Goal: Information Seeking & Learning: Find specific fact

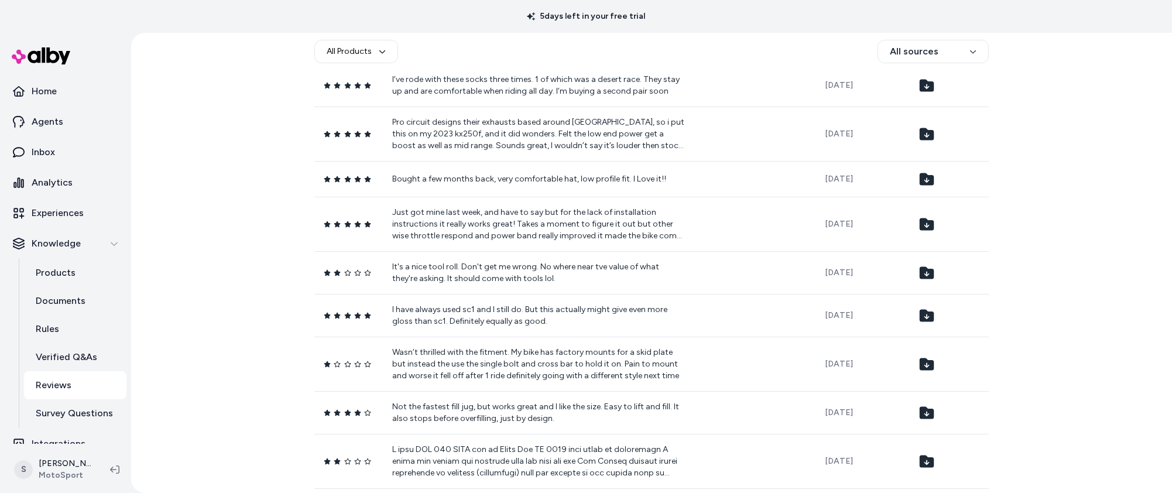
scroll to position [2116, 0]
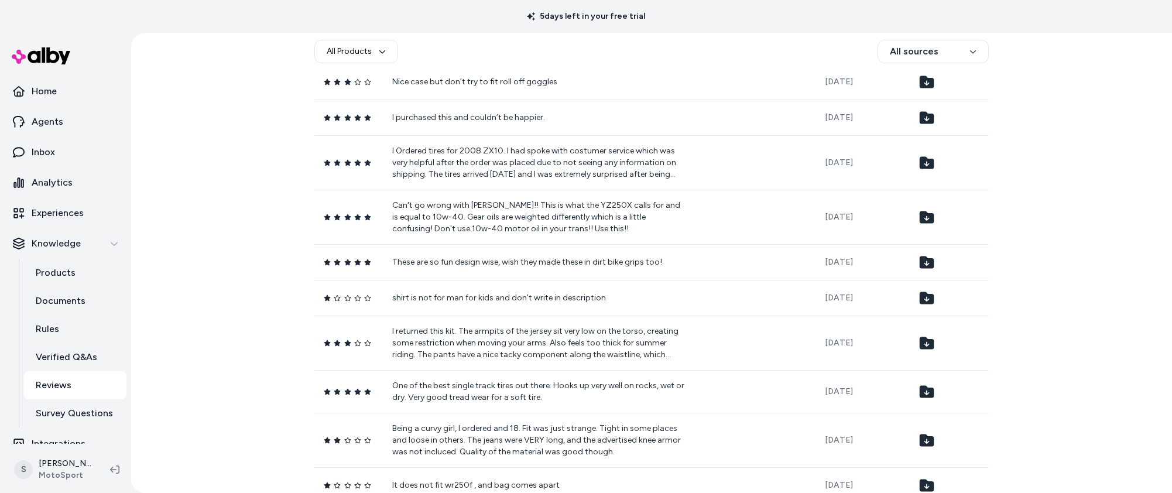
scroll to position [6684, 0]
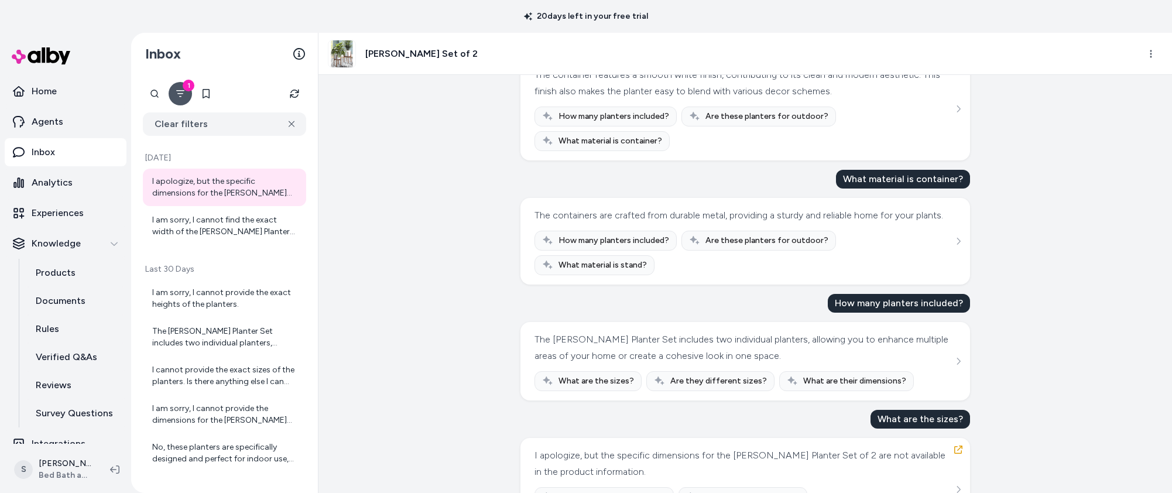
scroll to position [139, 0]
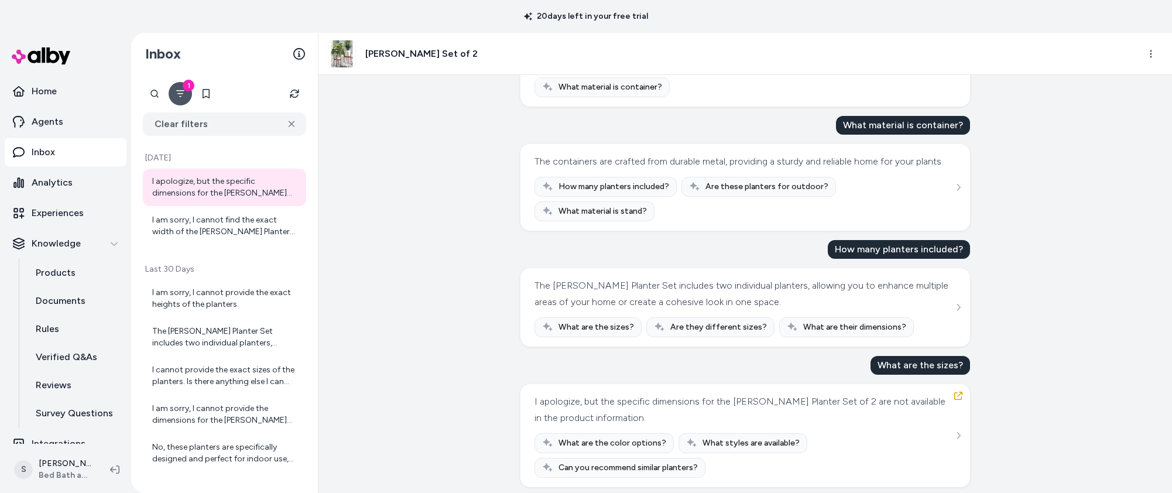
click at [1035, 383] on div "Sep 24, 2025 · 10:26 AM What is the container finish? The container features a …" at bounding box center [744, 284] width 853 height 418
click at [961, 386] on button "button" at bounding box center [958, 395] width 19 height 19
click at [963, 386] on button "button" at bounding box center [958, 395] width 19 height 19
click at [955, 392] on icon "button" at bounding box center [958, 396] width 8 height 8
click at [960, 304] on icon "See more" at bounding box center [959, 307] width 4 height 7
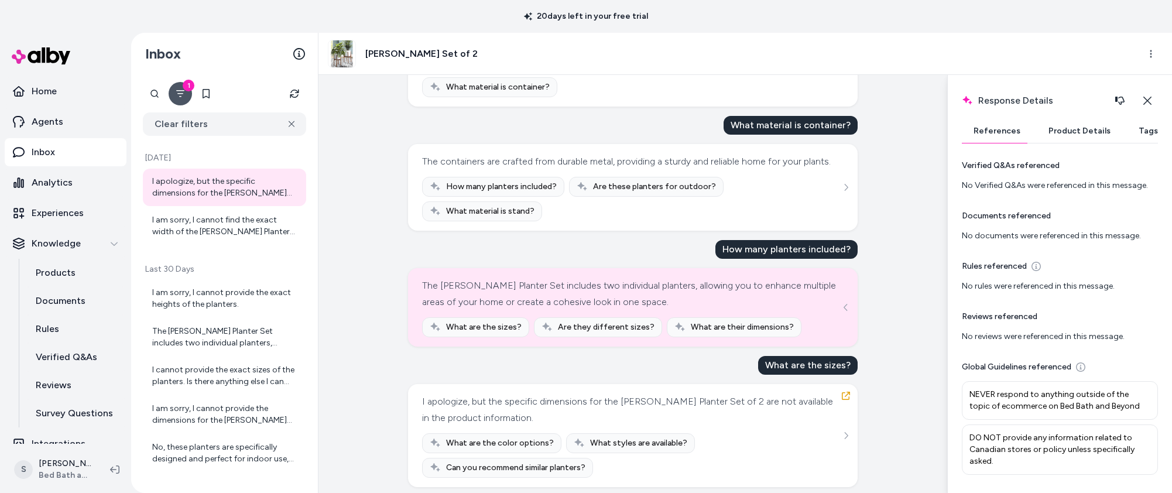
scroll to position [0, 0]
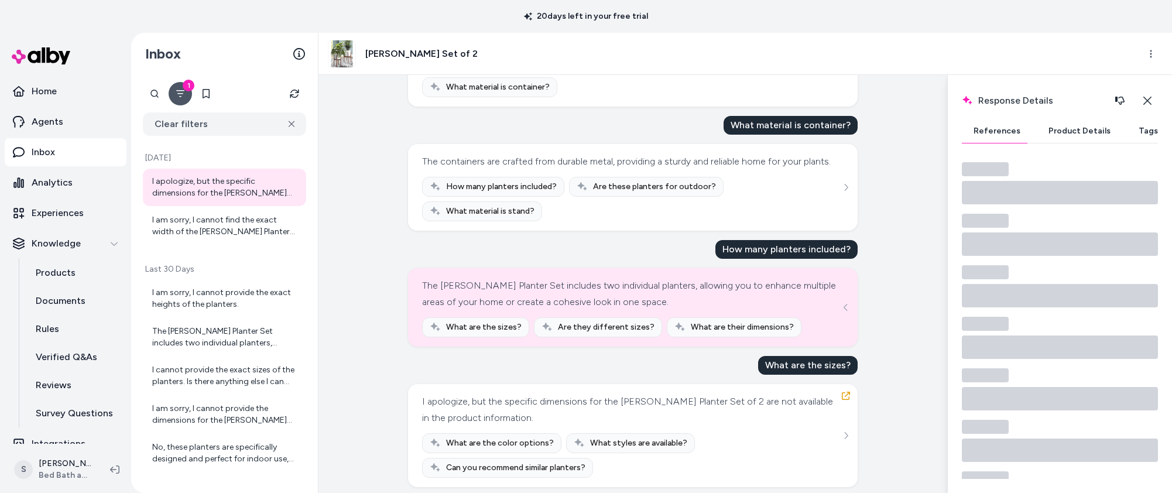
click at [1076, 128] on button "Product Details" at bounding box center [1079, 130] width 85 height 23
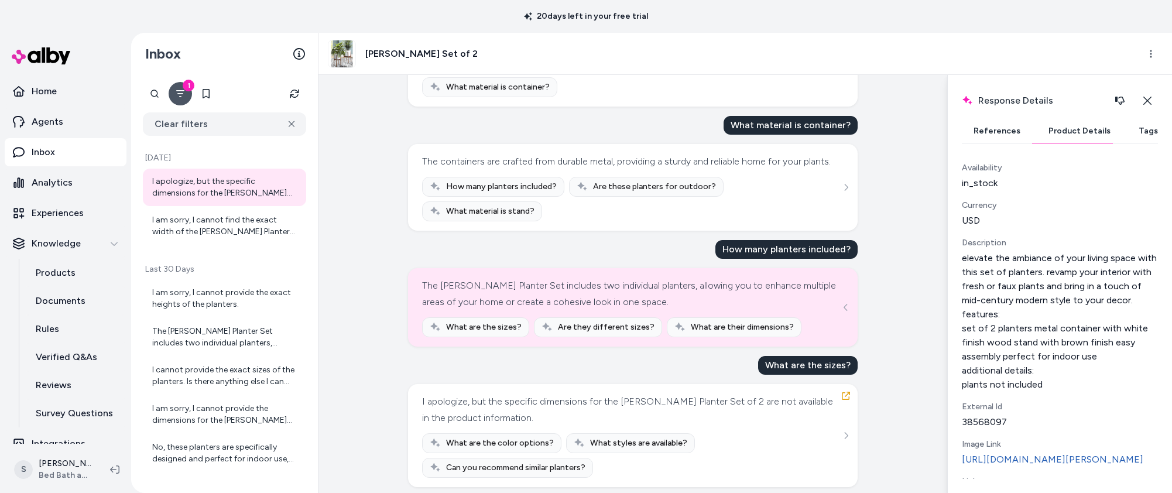
click at [1002, 127] on button "References" at bounding box center [997, 130] width 70 height 23
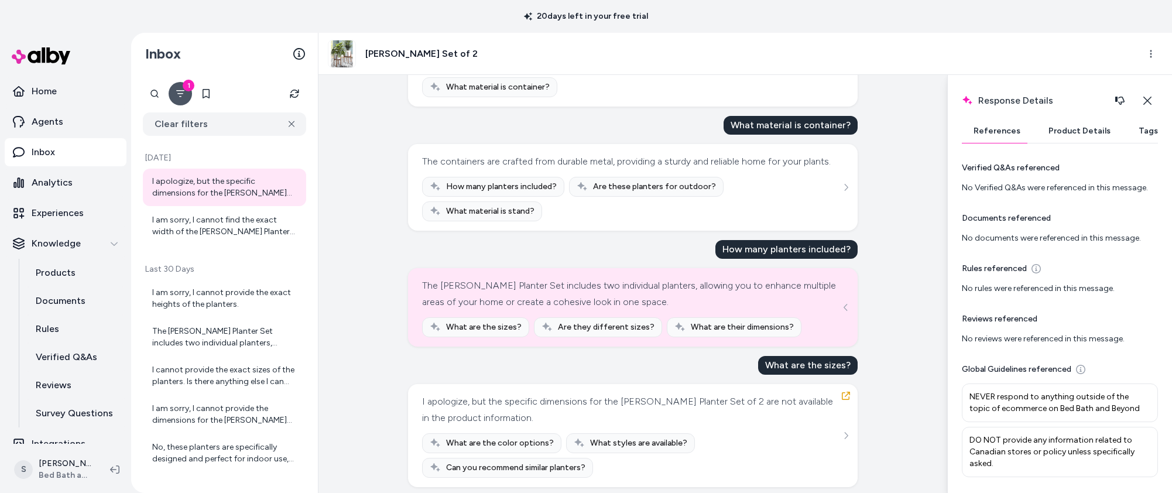
click at [1150, 97] on icon "button" at bounding box center [1147, 100] width 9 height 9
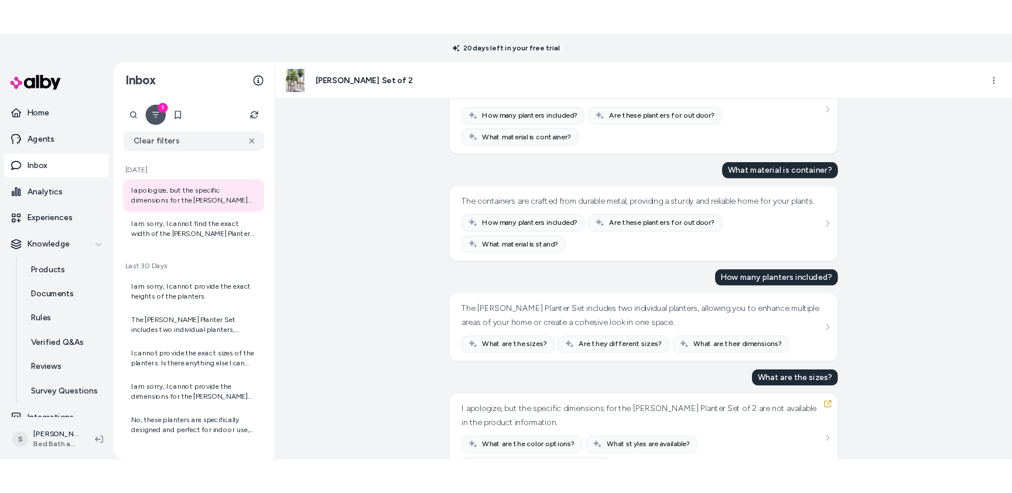
scroll to position [139, 0]
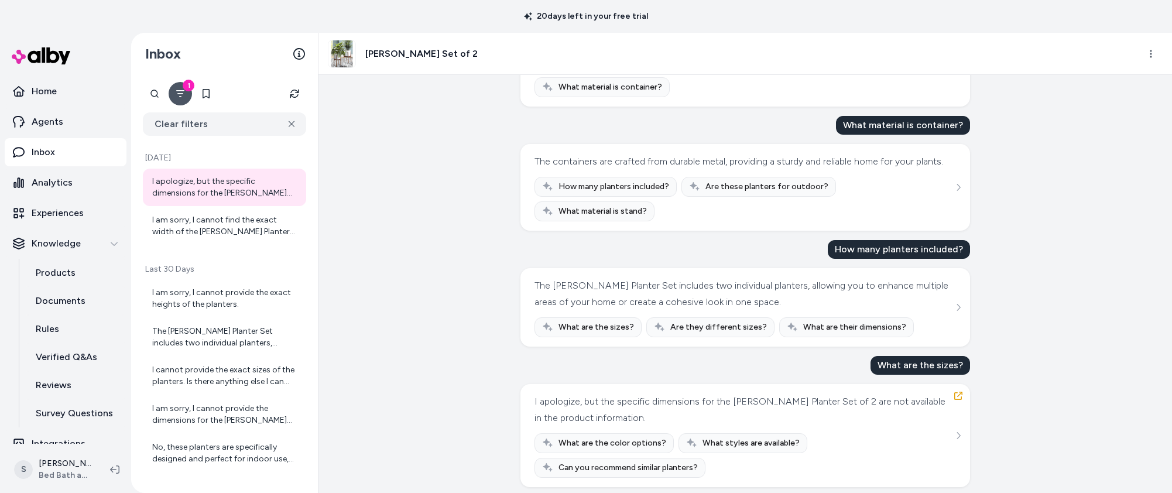
click at [914, 361] on div "What are the sizes?" at bounding box center [920, 365] width 100 height 19
copy div "What are the sizes?"
click at [781, 403] on div "I apologize, but the specific dimensions for the Dorcey Planter Set of 2 are no…" at bounding box center [743, 409] width 419 height 33
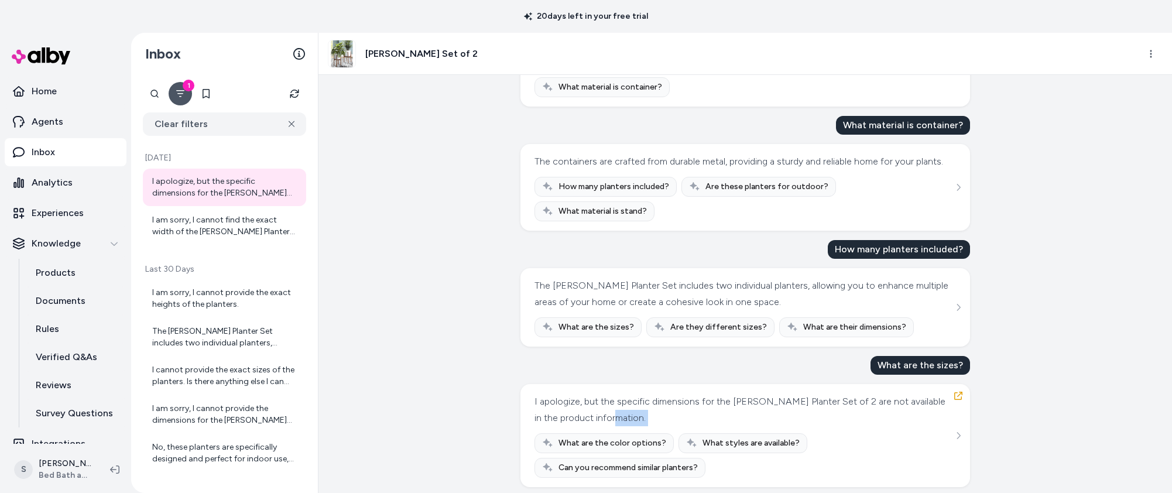
click at [781, 403] on div "I apologize, but the specific dimensions for the Dorcey Planter Set of 2 are no…" at bounding box center [743, 409] width 419 height 33
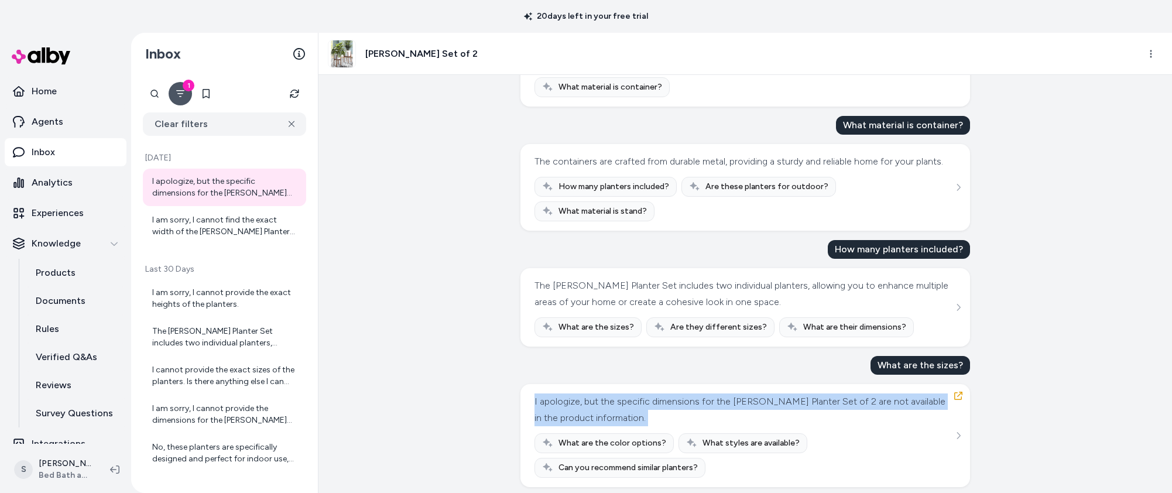
click at [781, 403] on div "I apologize, but the specific dimensions for the Dorcey Planter Set of 2 are no…" at bounding box center [743, 409] width 419 height 33
copy div "I apologize, but the specific dimensions for the Dorcey Planter Set of 2 are no…"
click at [776, 408] on div "I apologize, but the specific dimensions for the Dorcey Planter Set of 2 are no…" at bounding box center [743, 409] width 419 height 33
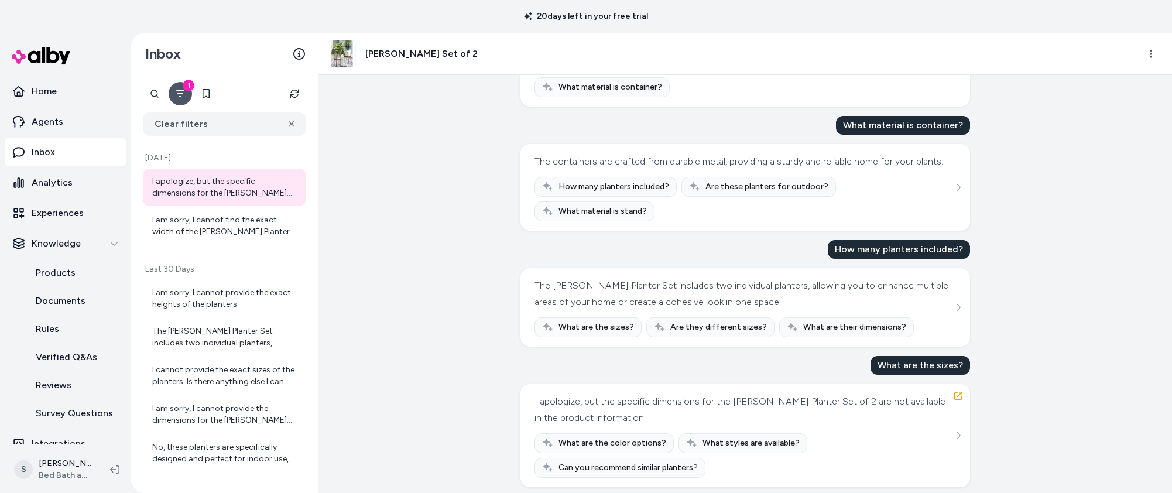
click at [776, 408] on div "I apologize, but the specific dimensions for the Dorcey Planter Set of 2 are no…" at bounding box center [743, 409] width 419 height 33
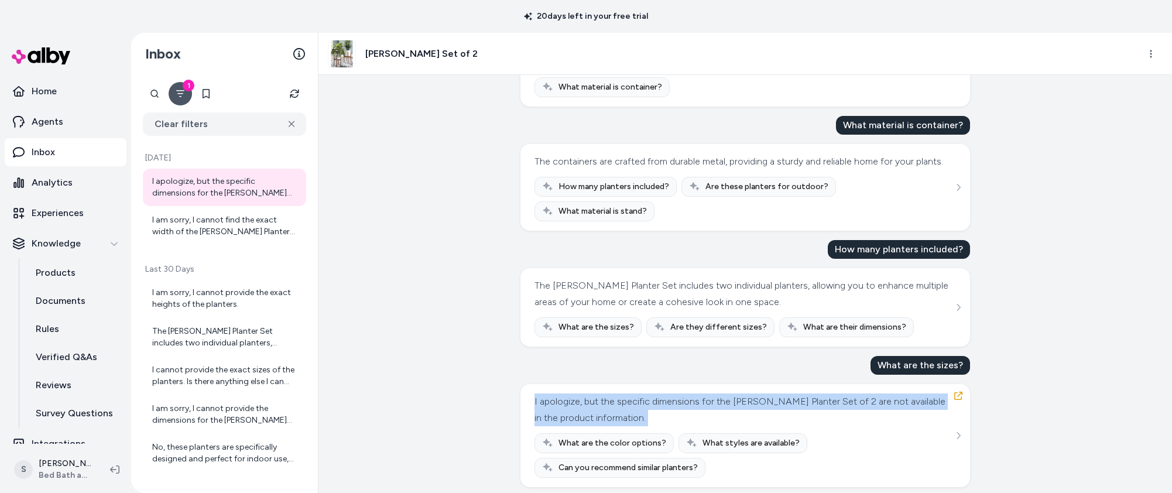
click at [776, 408] on div "I apologize, but the specific dimensions for the Dorcey Planter Set of 2 are no…" at bounding box center [743, 409] width 419 height 33
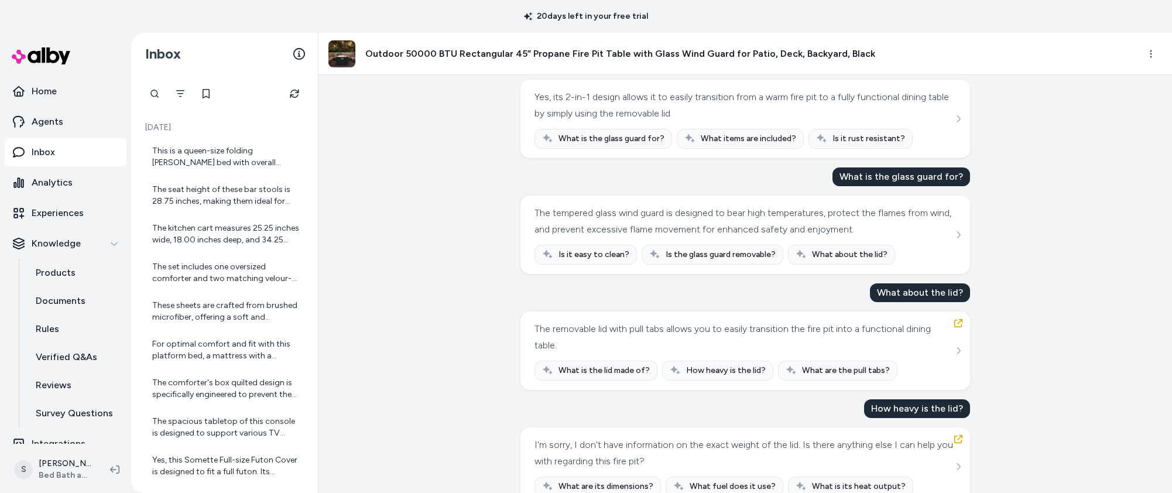
scroll to position [206, 0]
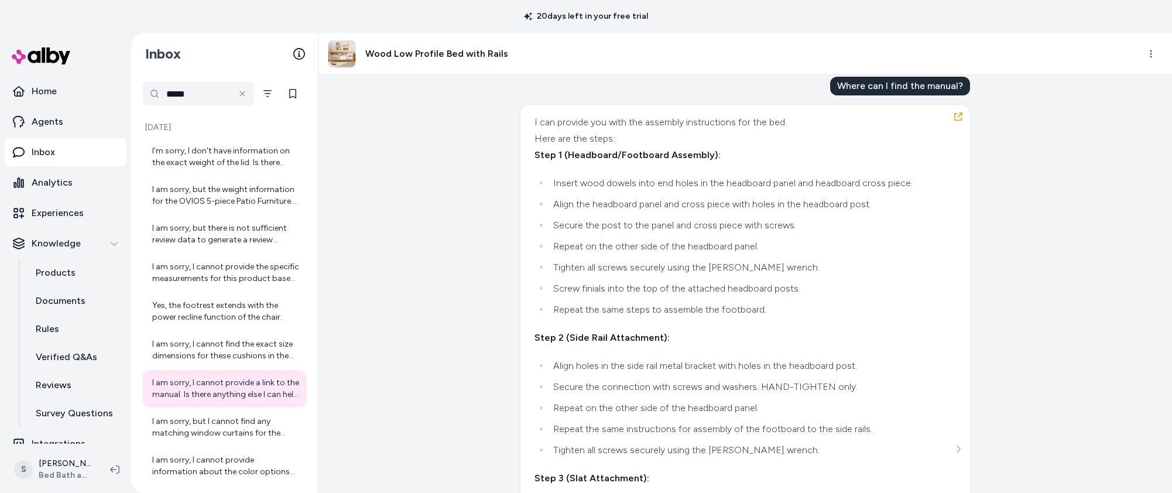
scroll to position [667, 0]
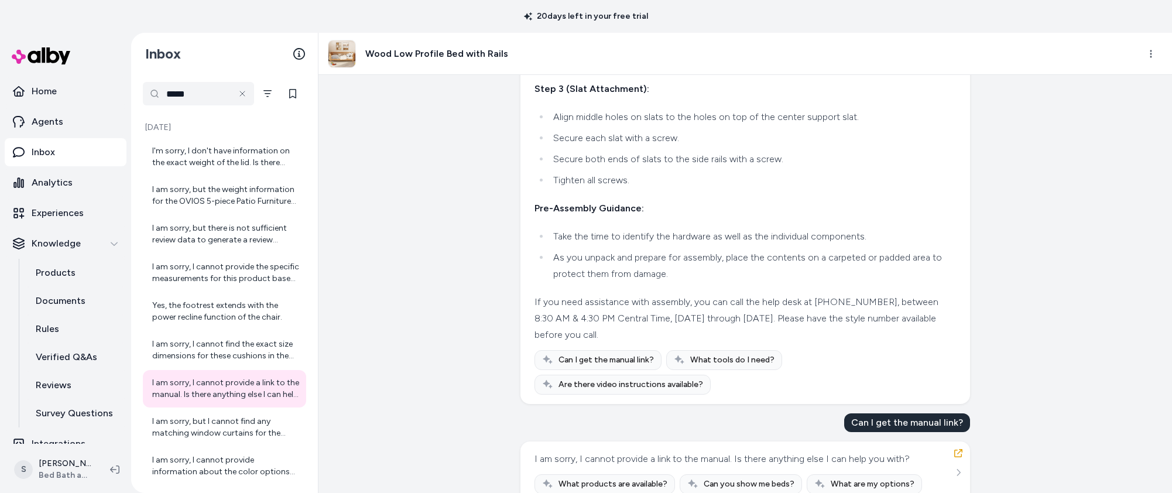
click at [602, 244] on li "Take the time to identify the hardware as well as the individual components." at bounding box center [751, 236] width 403 height 16
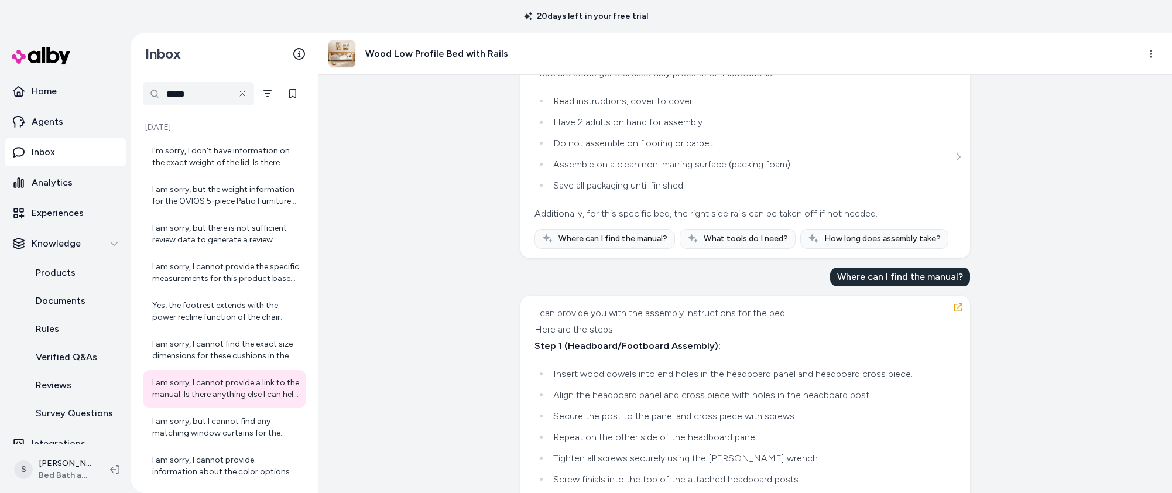
scroll to position [0, 0]
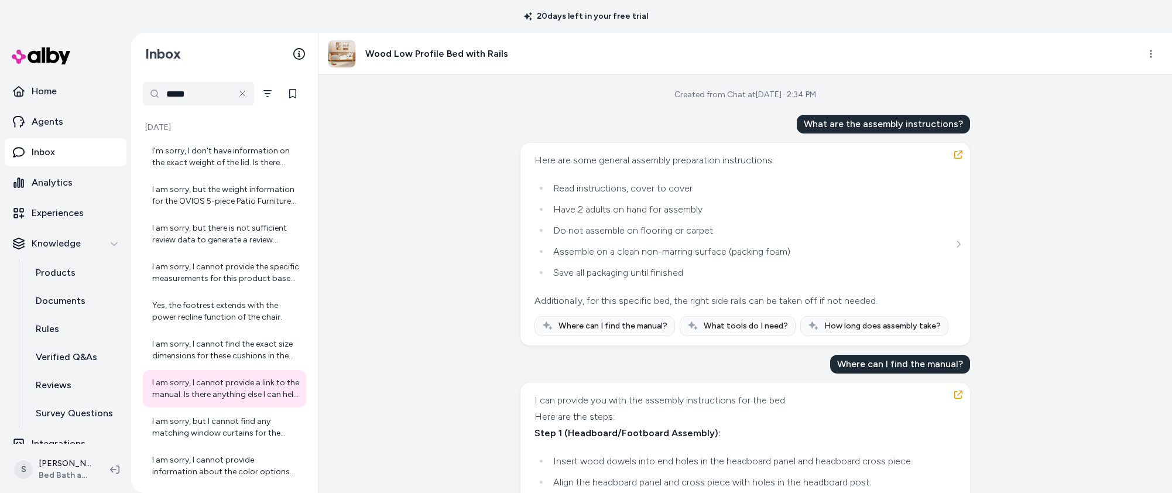
click at [431, 60] on h3 "Wood Low Profile Bed with Rails" at bounding box center [436, 54] width 143 height 14
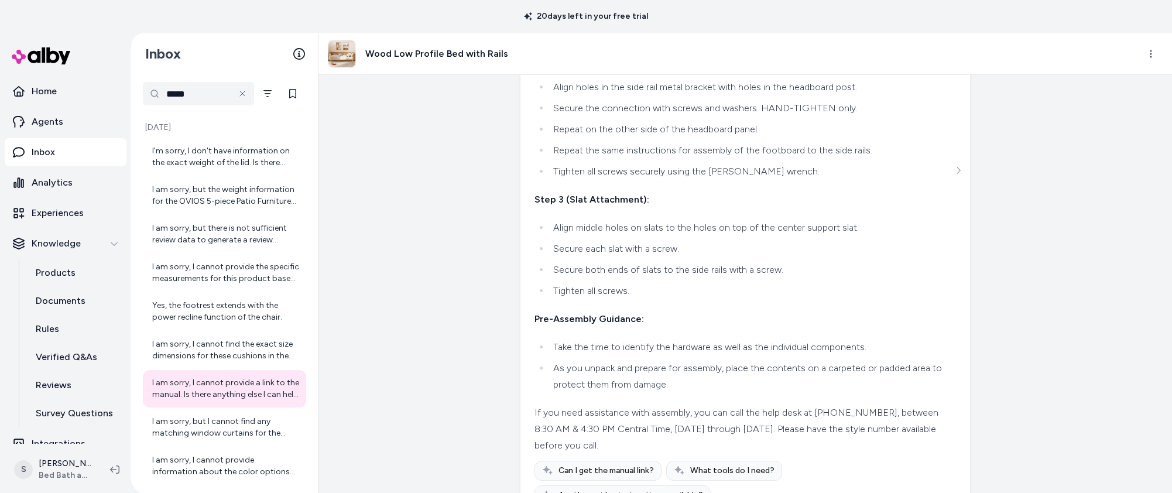
scroll to position [667, 0]
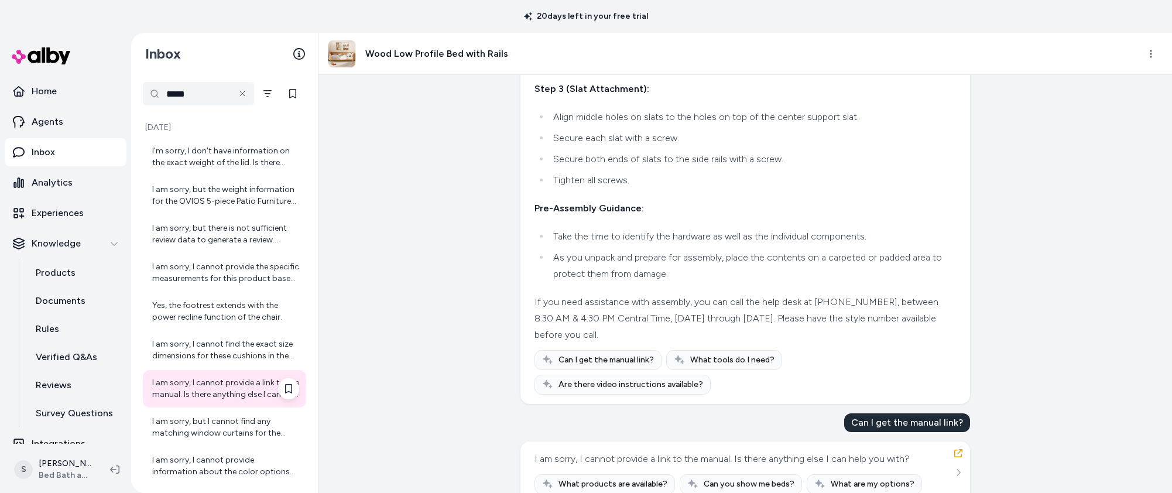
click at [245, 389] on div "I am sorry, I cannot provide a link to the manual. Is there anything else I can…" at bounding box center [225, 388] width 147 height 23
click at [246, 96] on icon at bounding box center [242, 93] width 9 height 9
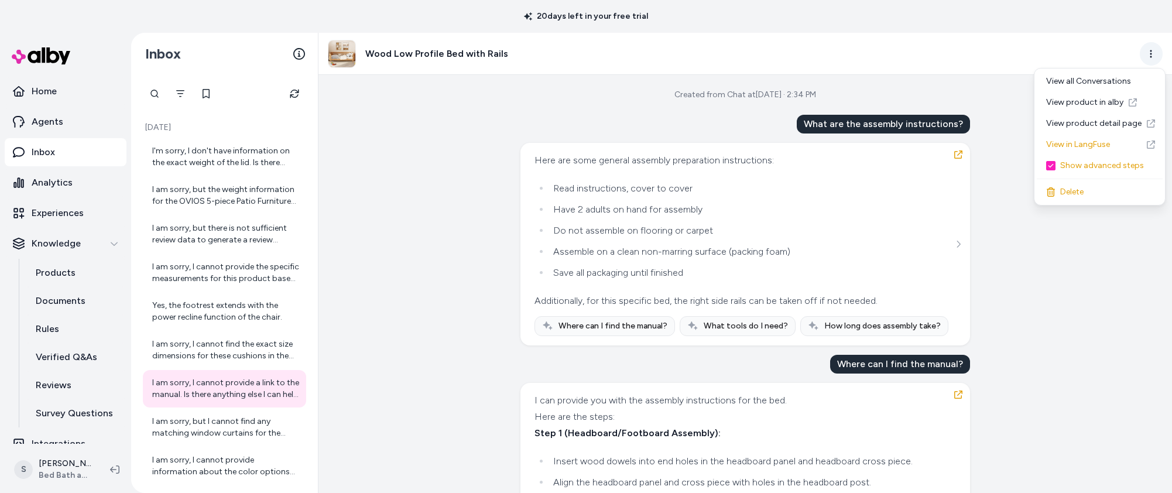
click at [1156, 54] on html "20 days left in your free trial Home Agents Inbox Analytics Experiences Knowled…" at bounding box center [586, 246] width 1172 height 493
click at [959, 117] on html "20 days left in your free trial Home Agents Inbox Analytics Experiences Knowled…" at bounding box center [586, 246] width 1172 height 493
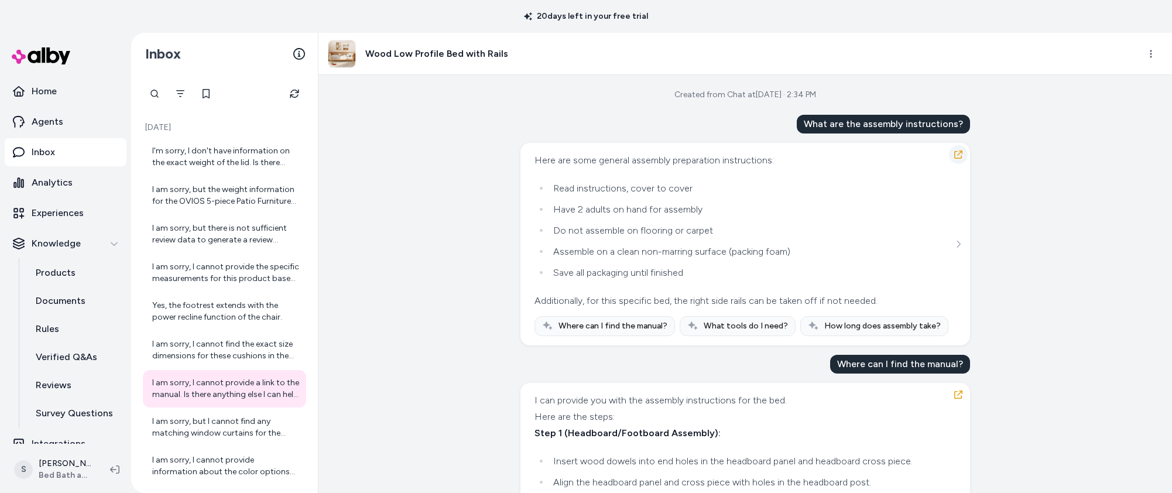
click at [954, 153] on icon "button" at bounding box center [958, 154] width 9 height 9
click at [372, 53] on h3 "Wood Low Profile Bed with Rails" at bounding box center [436, 54] width 143 height 14
click at [346, 54] on img at bounding box center [341, 53] width 27 height 27
click at [1153, 53] on html "20 days left in your free trial Home Agents Inbox Analytics Experiences Knowled…" at bounding box center [586, 246] width 1172 height 493
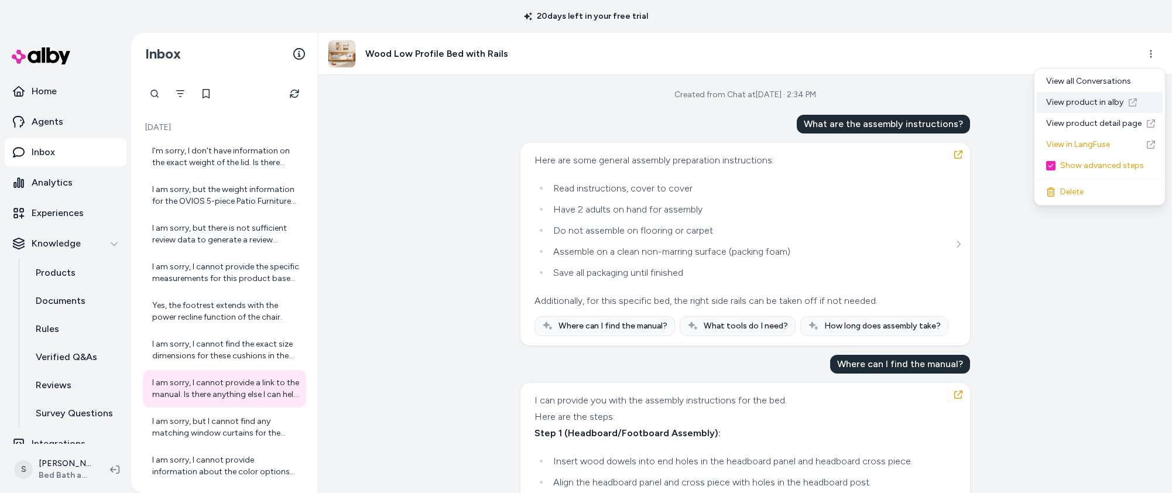
click at [1098, 100] on link "View product in alby" at bounding box center [1100, 102] width 126 height 21
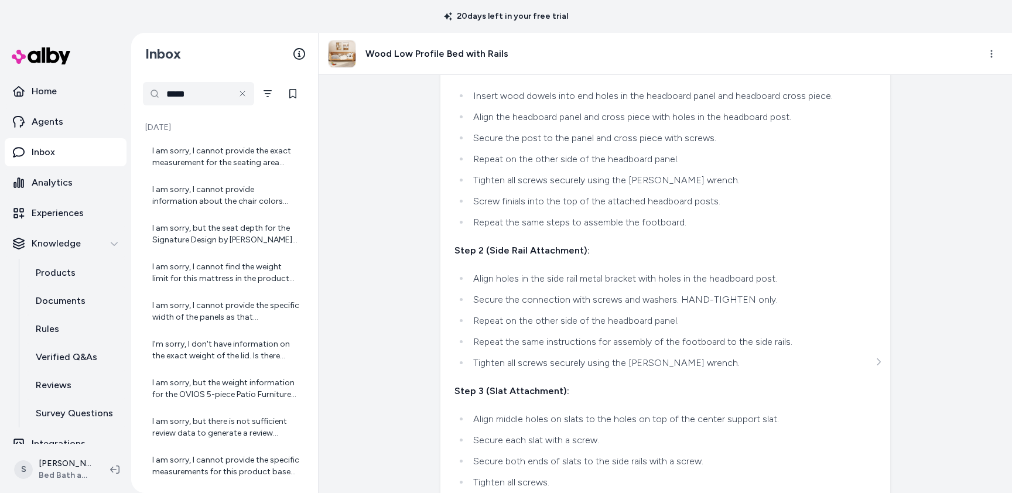
scroll to position [667, 0]
